Goal: Transaction & Acquisition: Purchase product/service

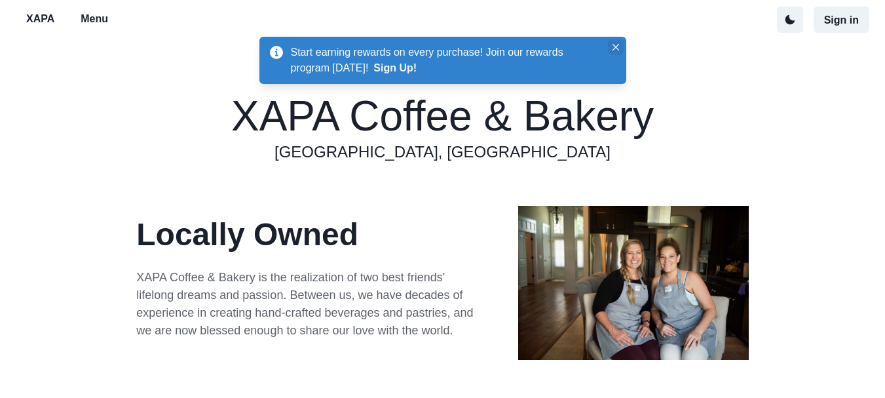
click at [615, 46] on icon "Close" at bounding box center [616, 47] width 7 height 7
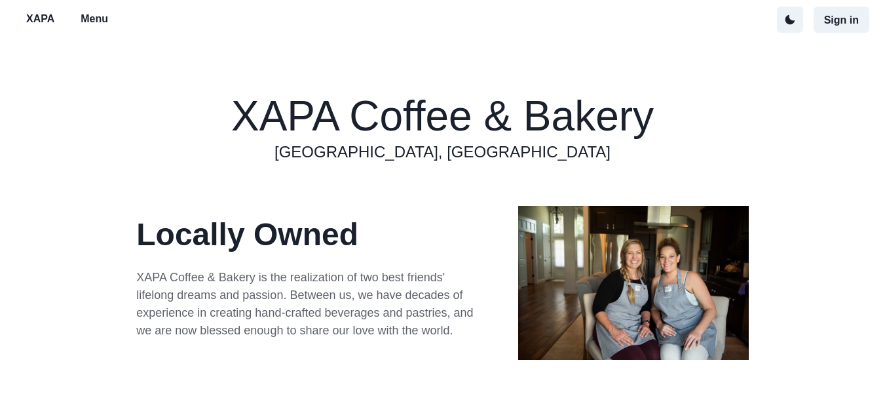
click at [96, 15] on p "Menu" at bounding box center [95, 19] width 28 height 16
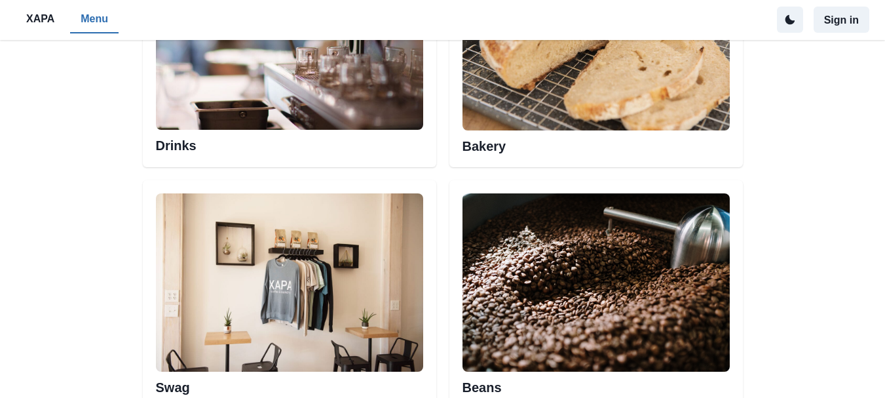
scroll to position [1049, 0]
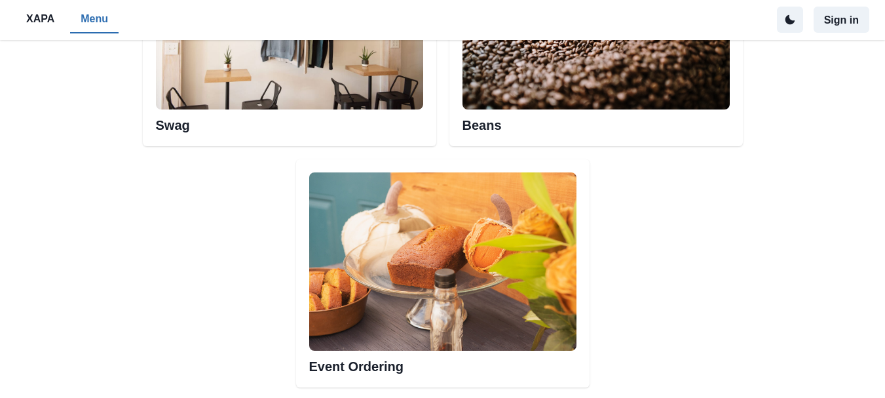
click at [467, 115] on h2 "Beans" at bounding box center [596, 121] width 267 height 24
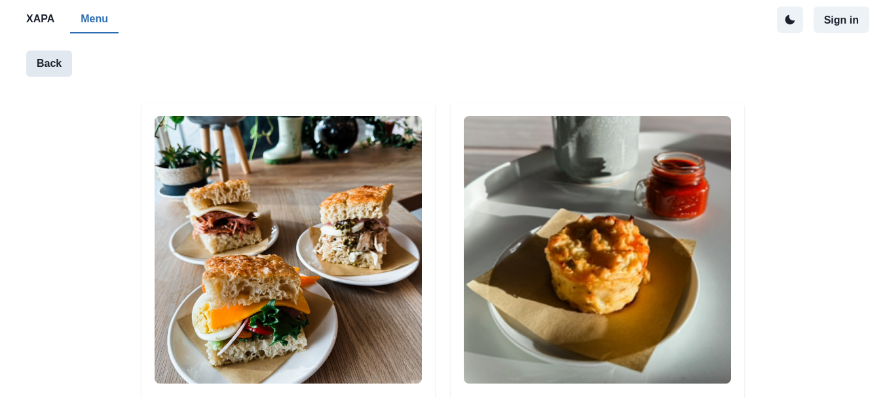
click at [37, 60] on button "Back" at bounding box center [49, 63] width 46 height 26
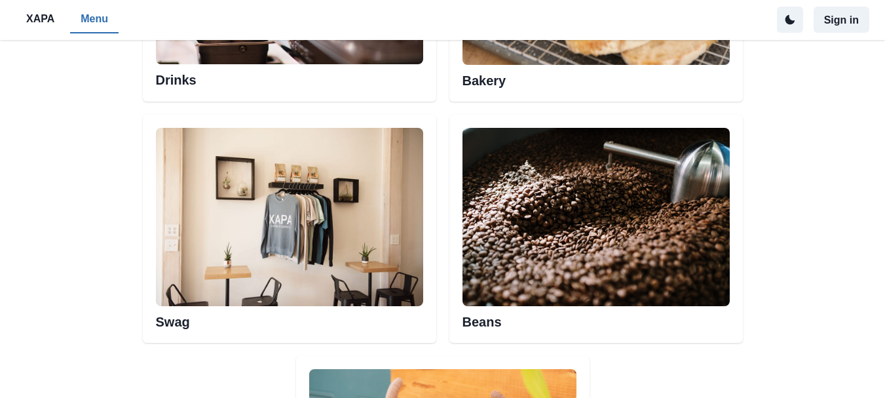
scroll to position [655, 0]
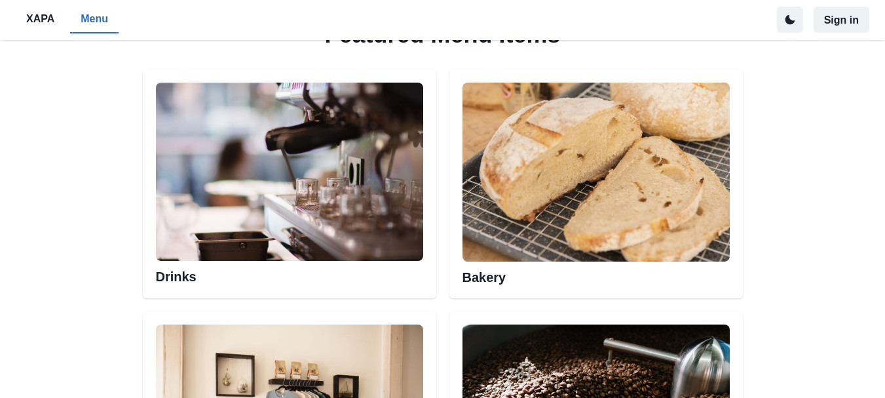
click at [575, 235] on img at bounding box center [596, 172] width 267 height 178
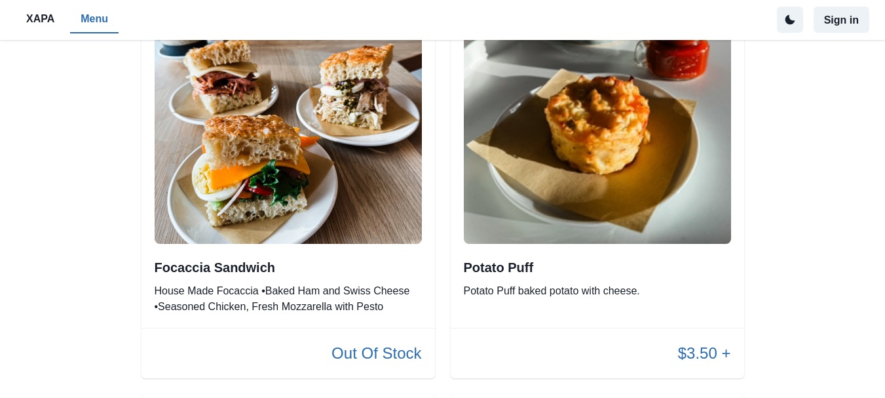
scroll to position [262, 0]
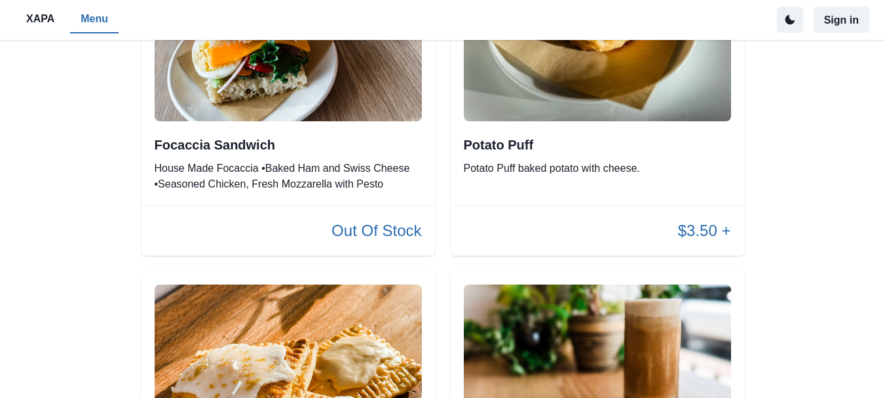
click at [703, 224] on p "$3.50 +" at bounding box center [704, 231] width 53 height 24
click at [696, 223] on p "$3.50 +" at bounding box center [704, 231] width 53 height 24
click at [587, 132] on div "Potato Puff Potato Puff baked potato with cheese." at bounding box center [598, 23] width 294 height 364
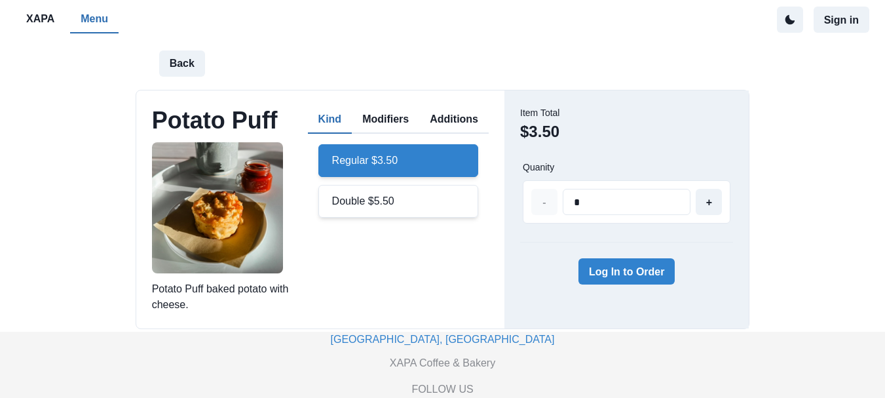
scroll to position [57, 0]
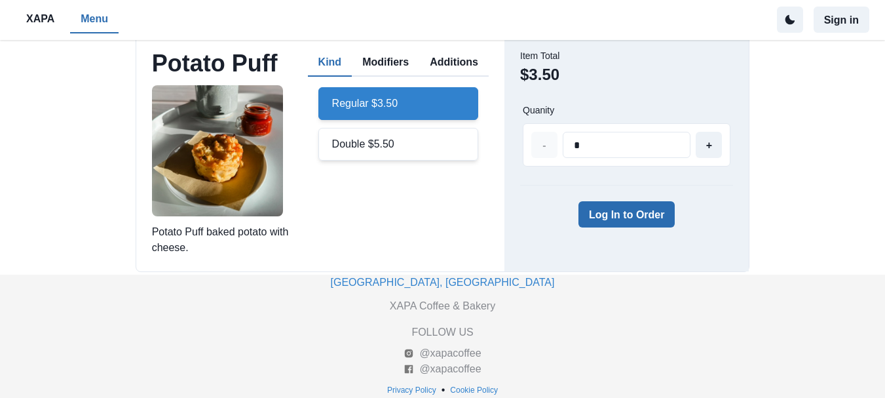
click at [611, 217] on button "Log In to Order" at bounding box center [627, 214] width 97 height 26
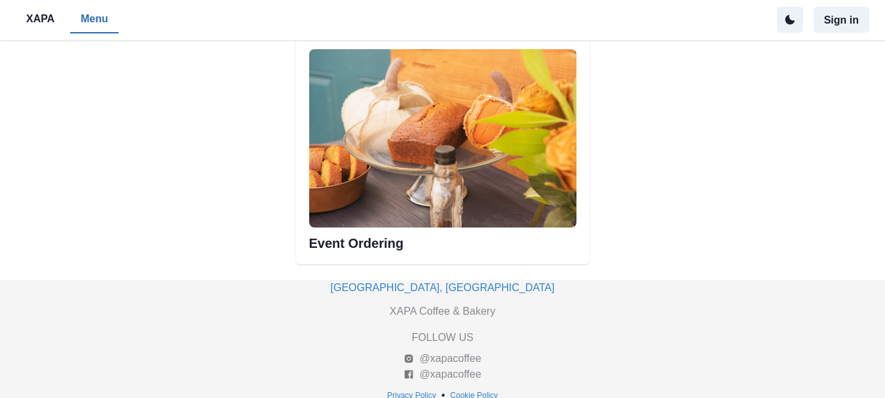
scroll to position [1177, 0]
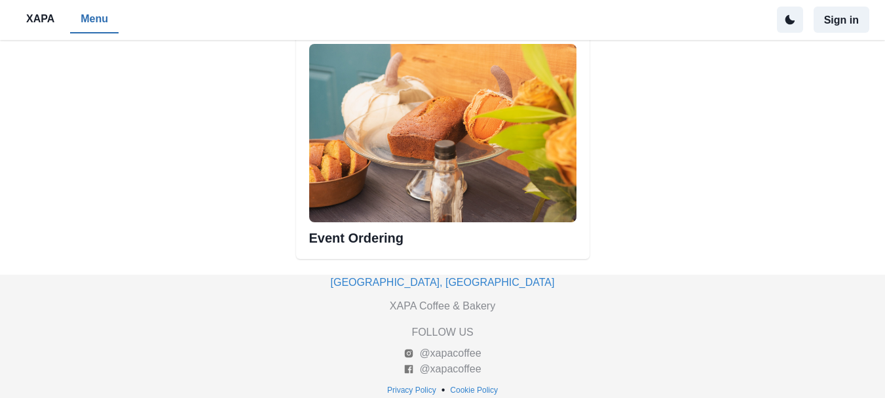
click at [379, 203] on img at bounding box center [442, 133] width 267 height 178
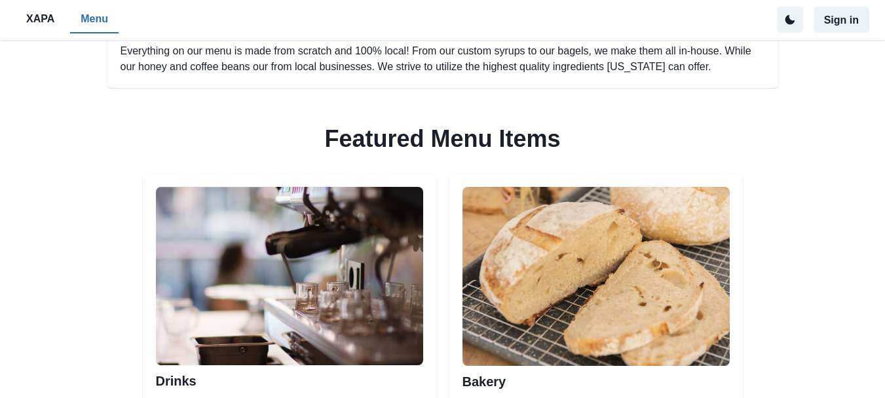
scroll to position [522, 0]
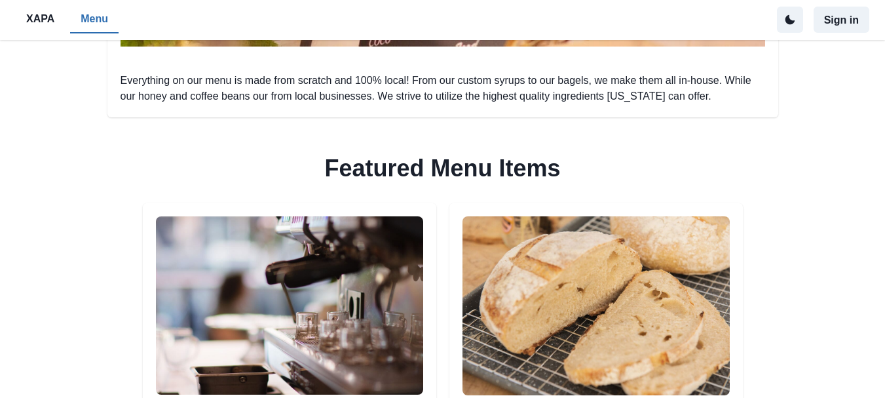
click at [298, 244] on img at bounding box center [289, 305] width 267 height 178
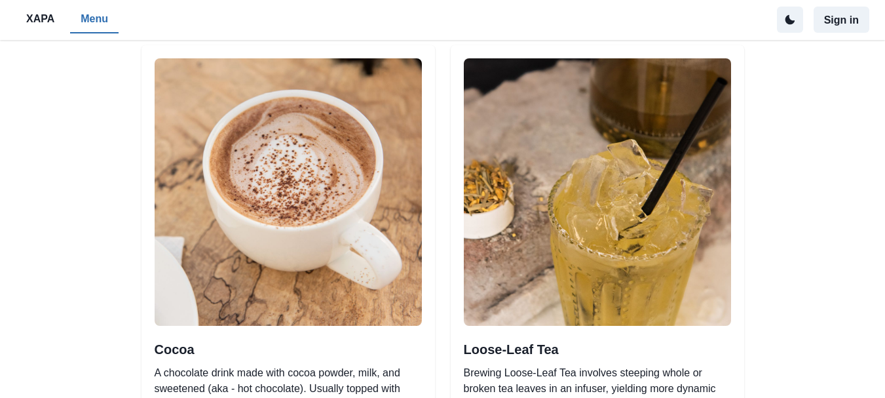
scroll to position [1638, 0]
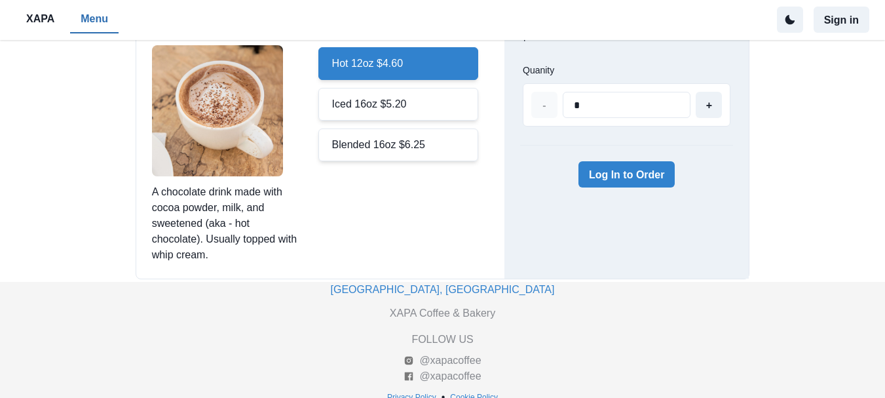
scroll to position [104, 0]
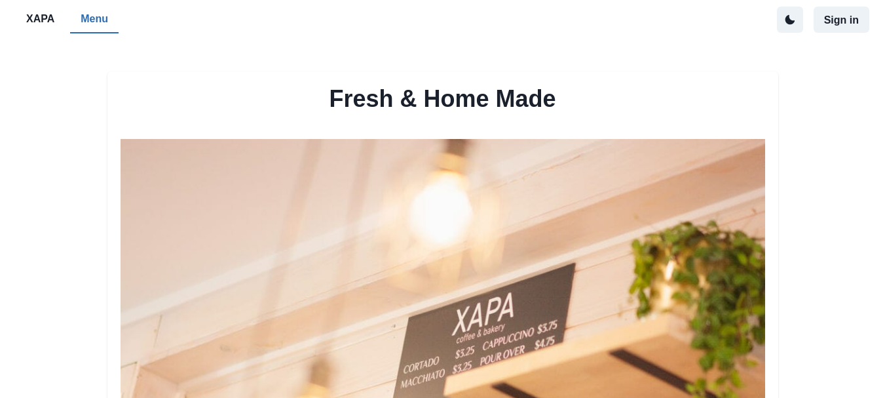
click at [38, 22] on p "XAPA" at bounding box center [40, 19] width 28 height 16
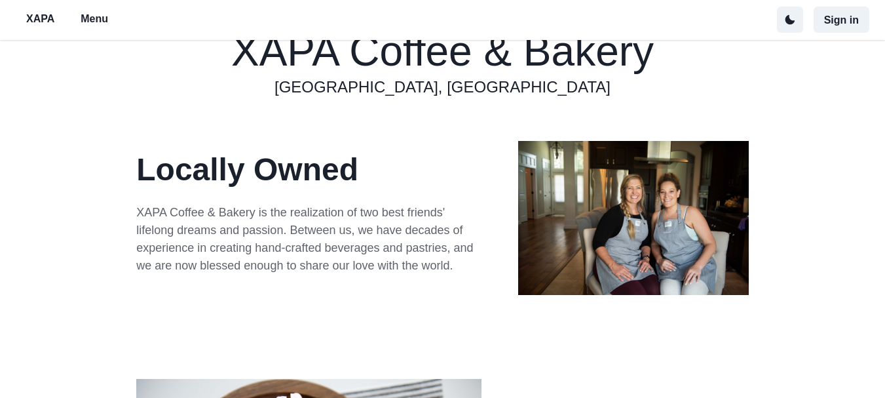
scroll to position [66, 0]
